Goal: Check status

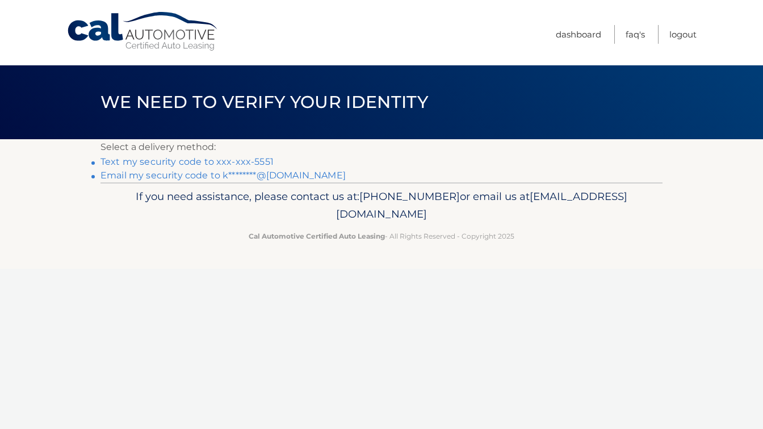
click at [193, 163] on link "Text my security code to xxx-xxx-5551" at bounding box center [187, 161] width 173 height 11
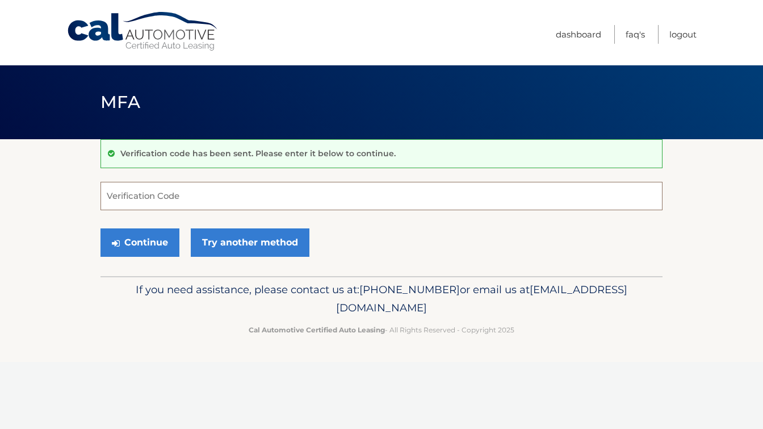
click at [156, 194] on input "Verification Code" at bounding box center [382, 196] width 562 height 28
type input "449937"
click at [160, 242] on button "Continue" at bounding box center [140, 242] width 79 height 28
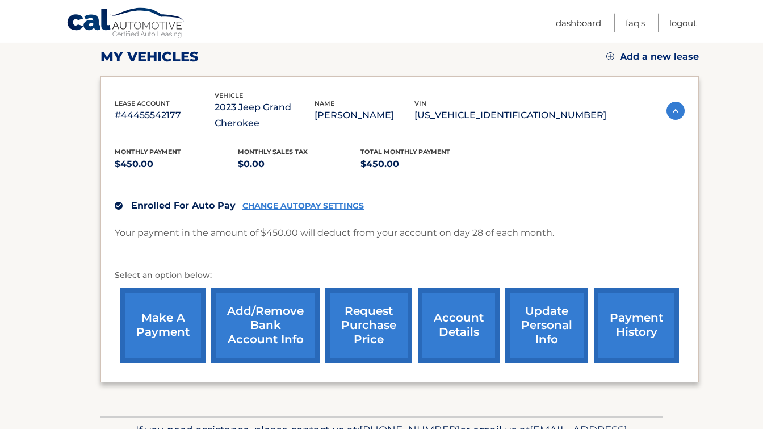
scroll to position [179, 0]
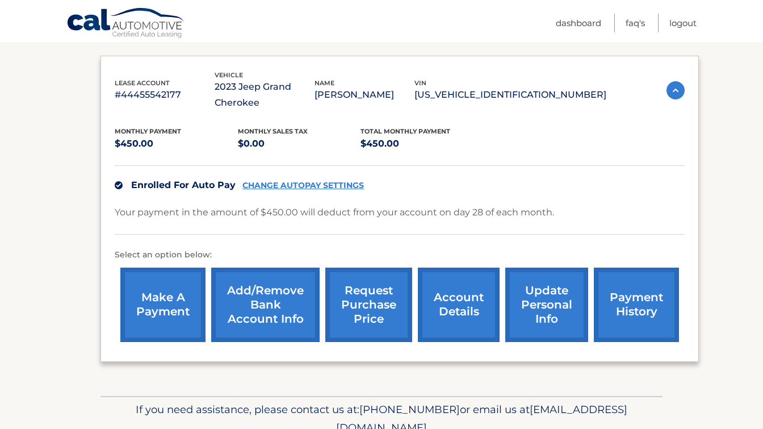
click at [424, 319] on link "account details" at bounding box center [459, 304] width 82 height 74
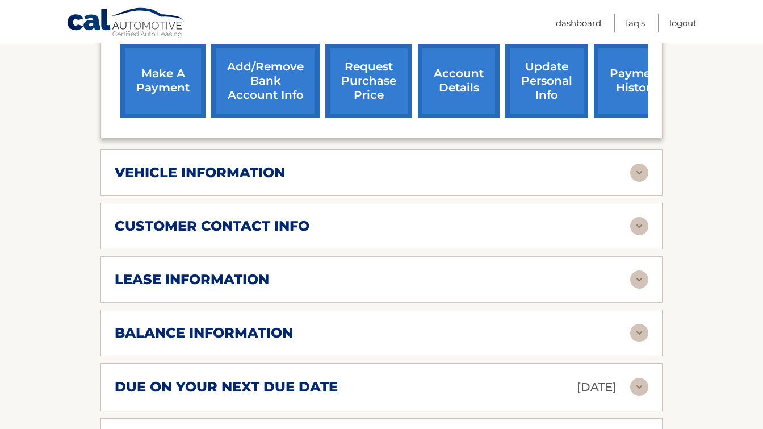
scroll to position [420, 0]
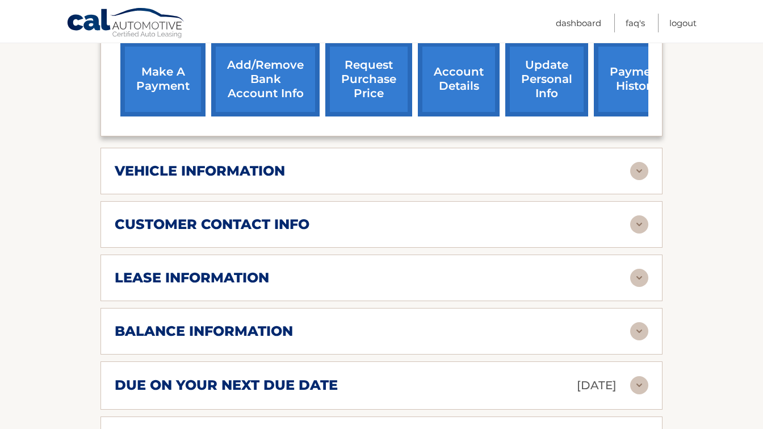
click at [288, 179] on div "vehicle information" at bounding box center [373, 170] width 516 height 17
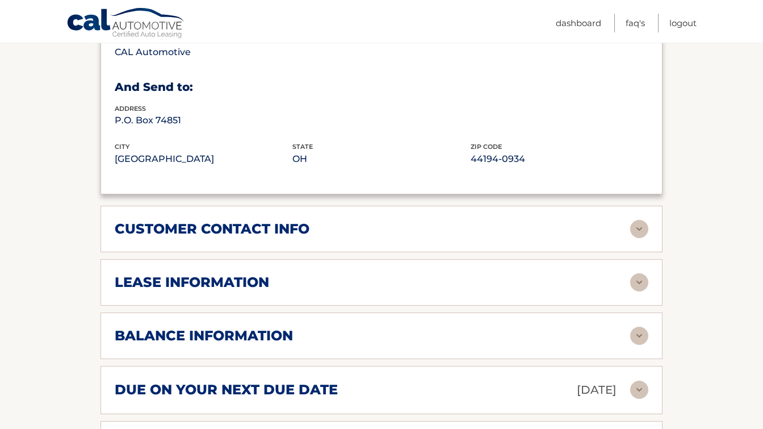
scroll to position [720, 0]
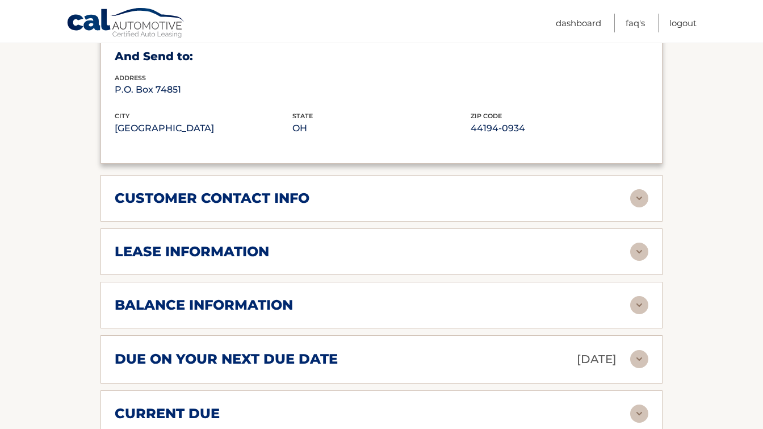
click at [303, 260] on div "lease information" at bounding box center [373, 251] width 516 height 17
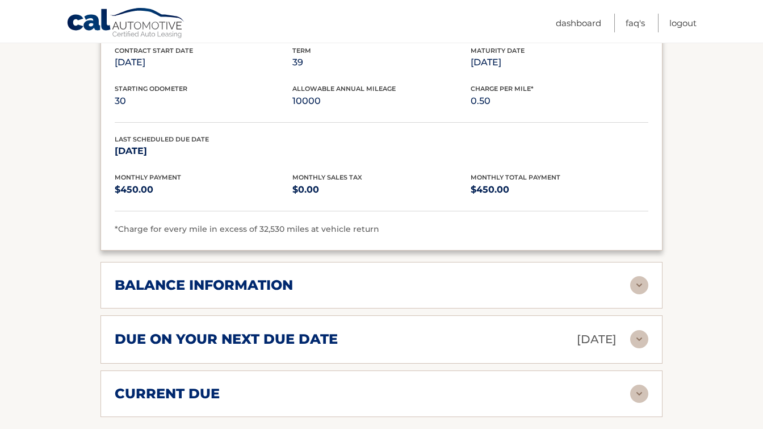
scroll to position [959, 0]
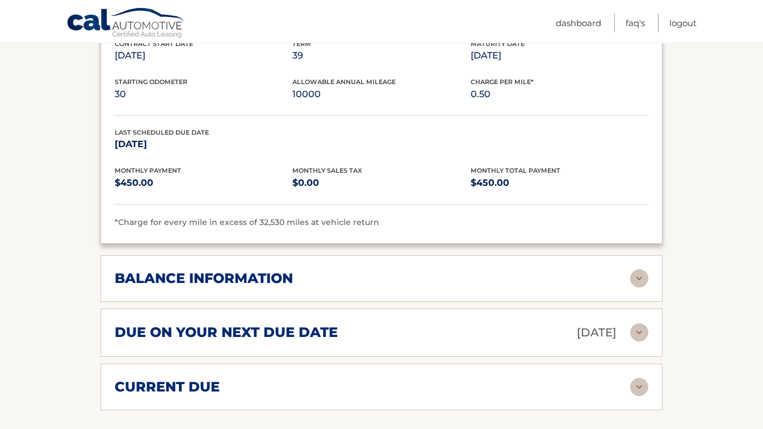
click at [273, 287] on h2 "balance information" at bounding box center [204, 278] width 178 height 17
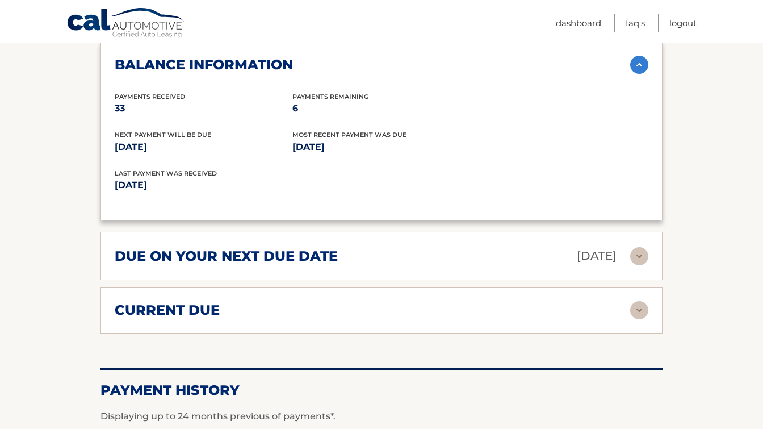
scroll to position [1199, 0]
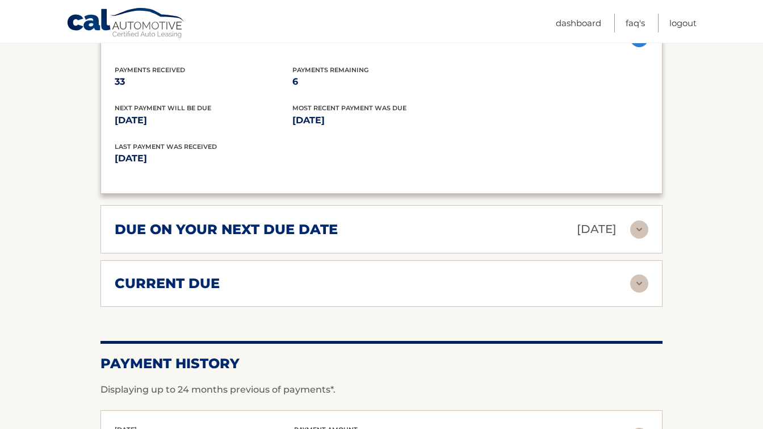
click at [253, 292] on div "current due" at bounding box center [373, 283] width 516 height 17
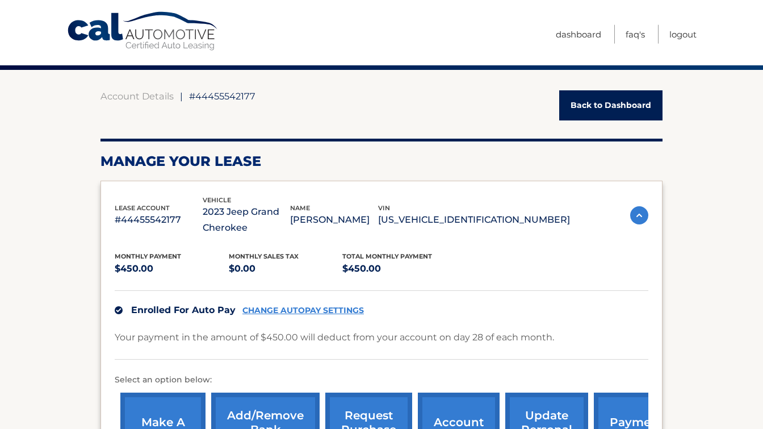
scroll to position [0, 0]
